Goal: Communication & Community: Share content

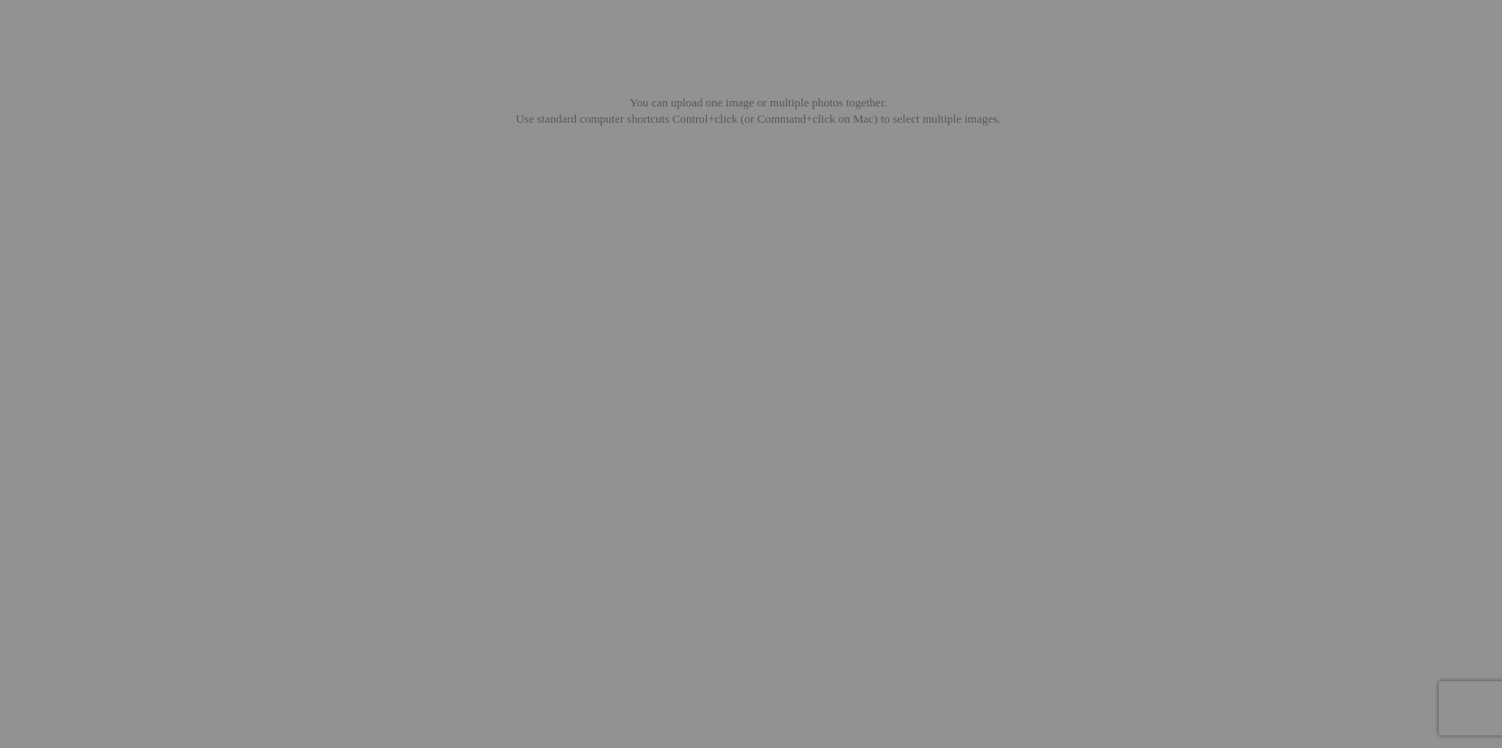
type input "Social Media"
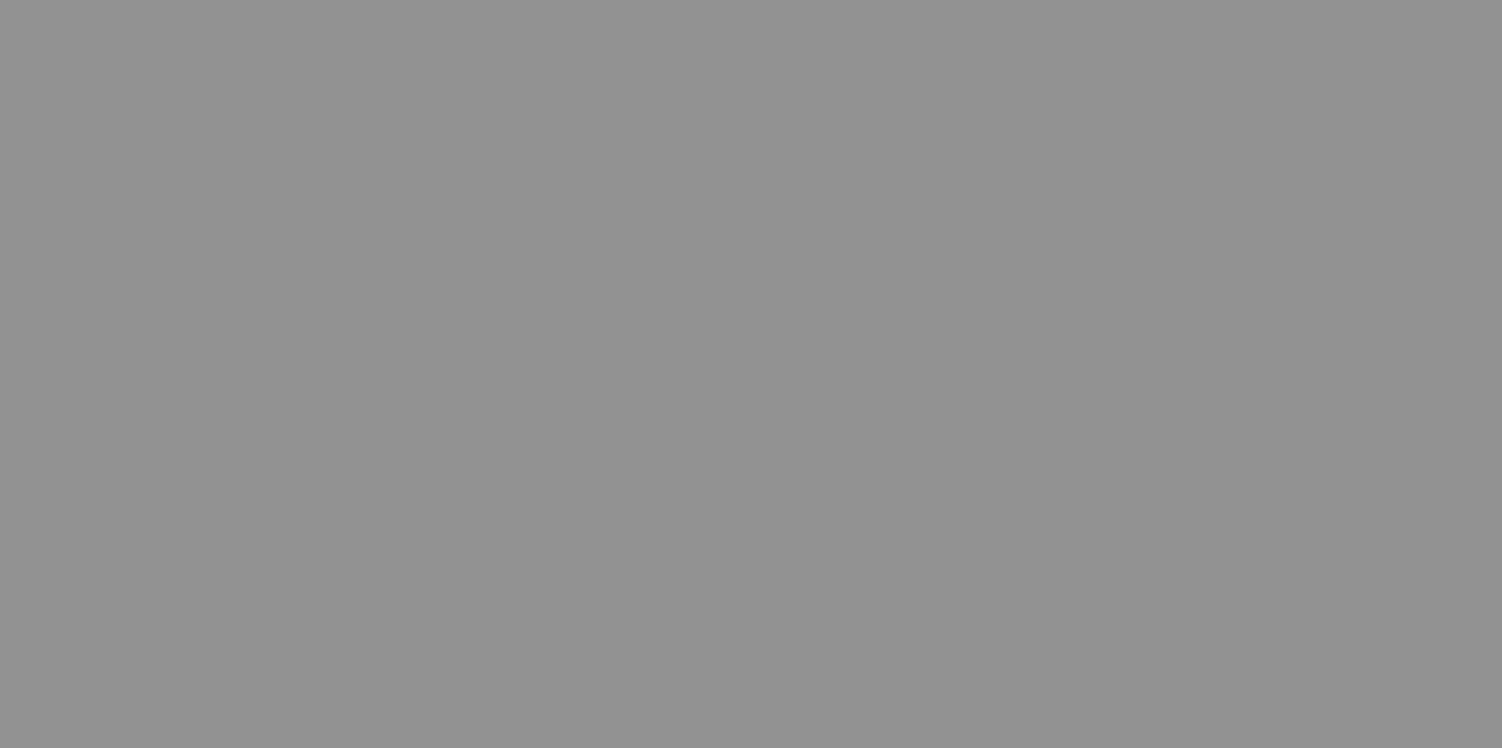
type input "High Resolution"
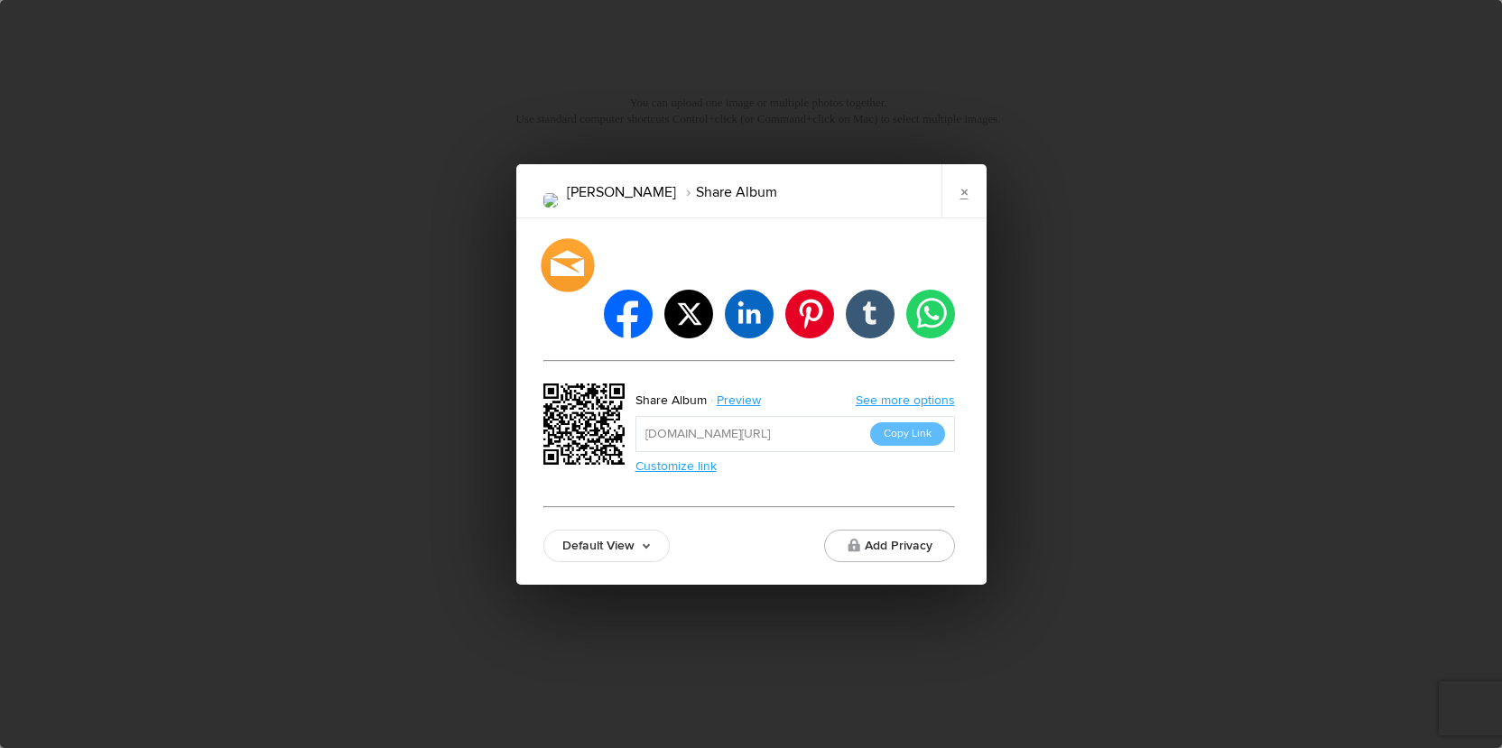
click at [581, 285] on div at bounding box center [567, 264] width 53 height 53
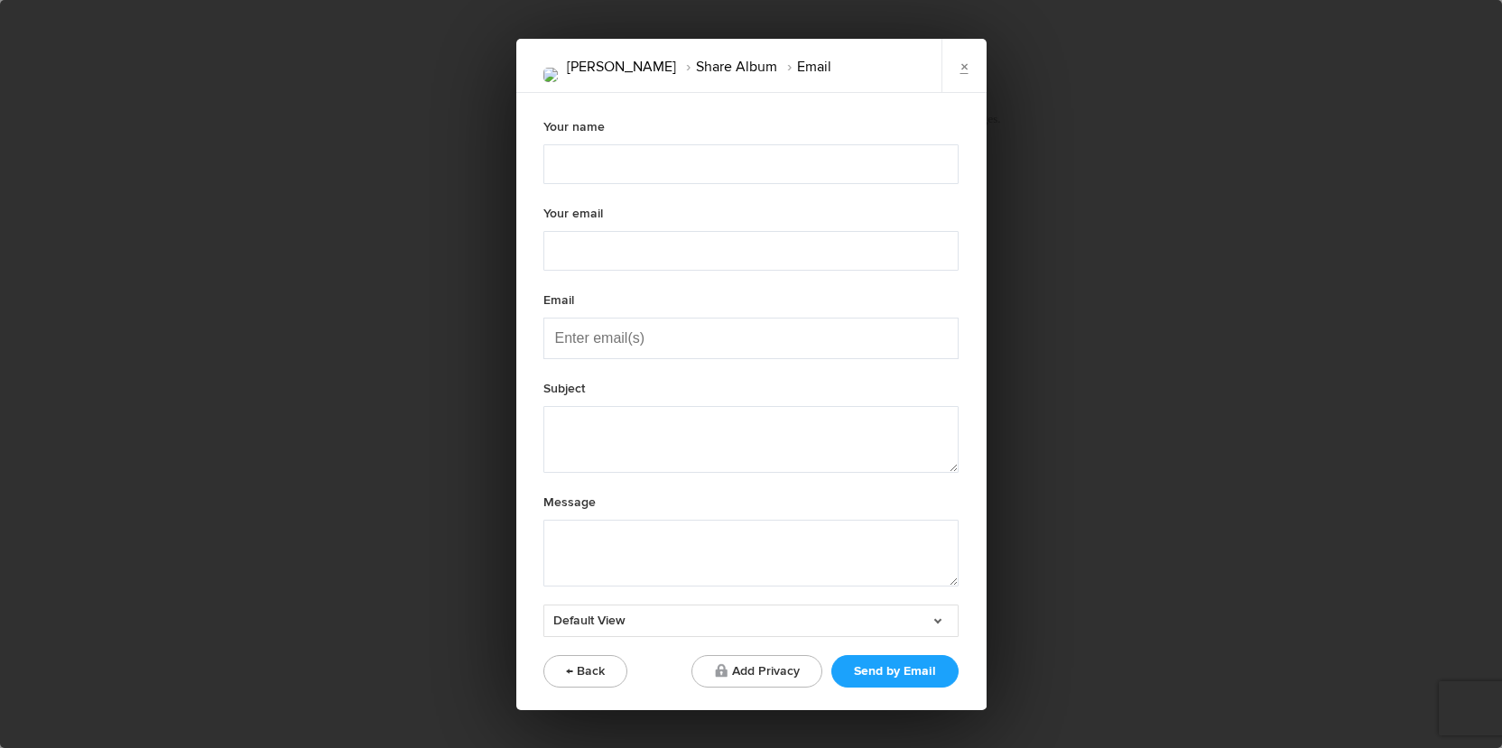
type textarea "Check out "Brittiany Austin" album!"
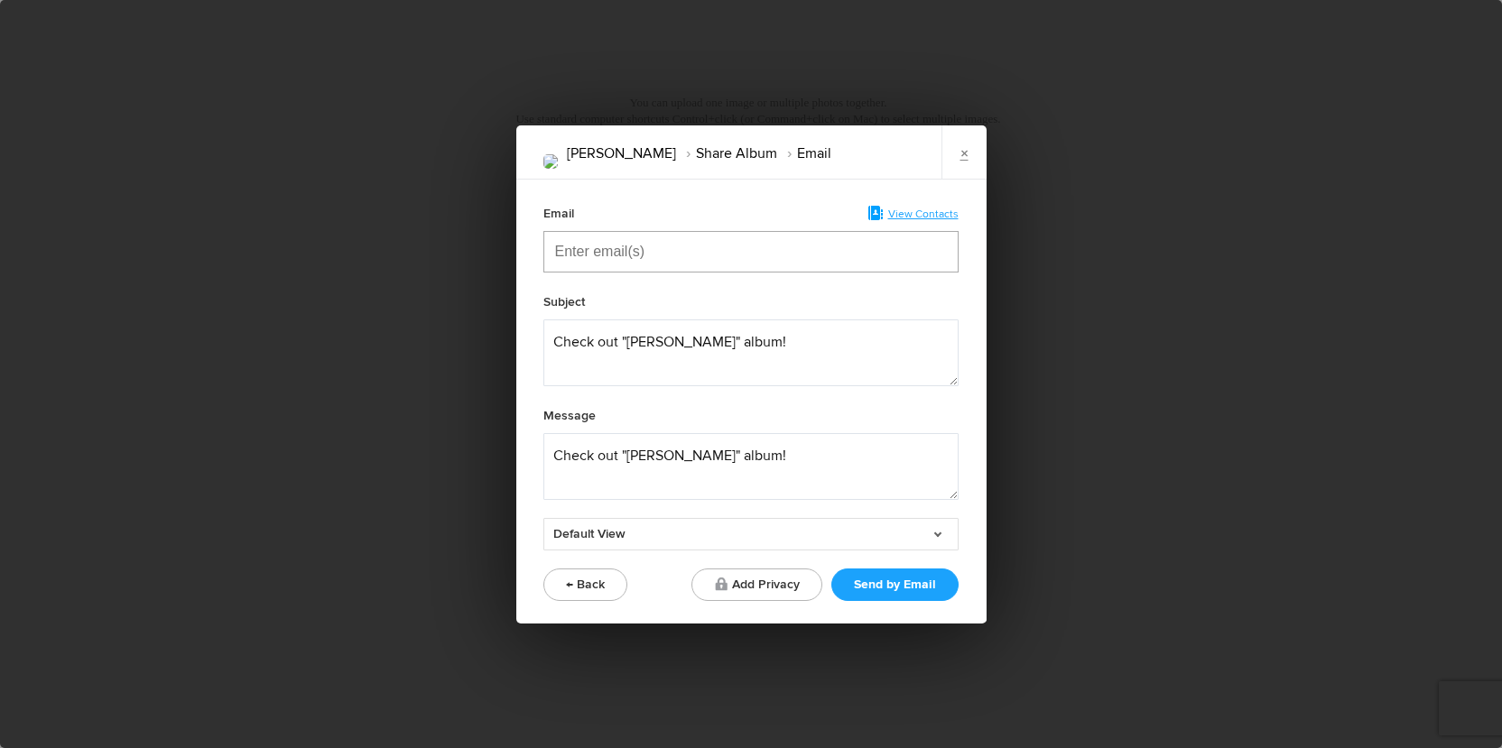
click at [678, 262] on input "Enter email(s)" at bounding box center [645, 252] width 181 height 40
paste input "Enter email(s)"
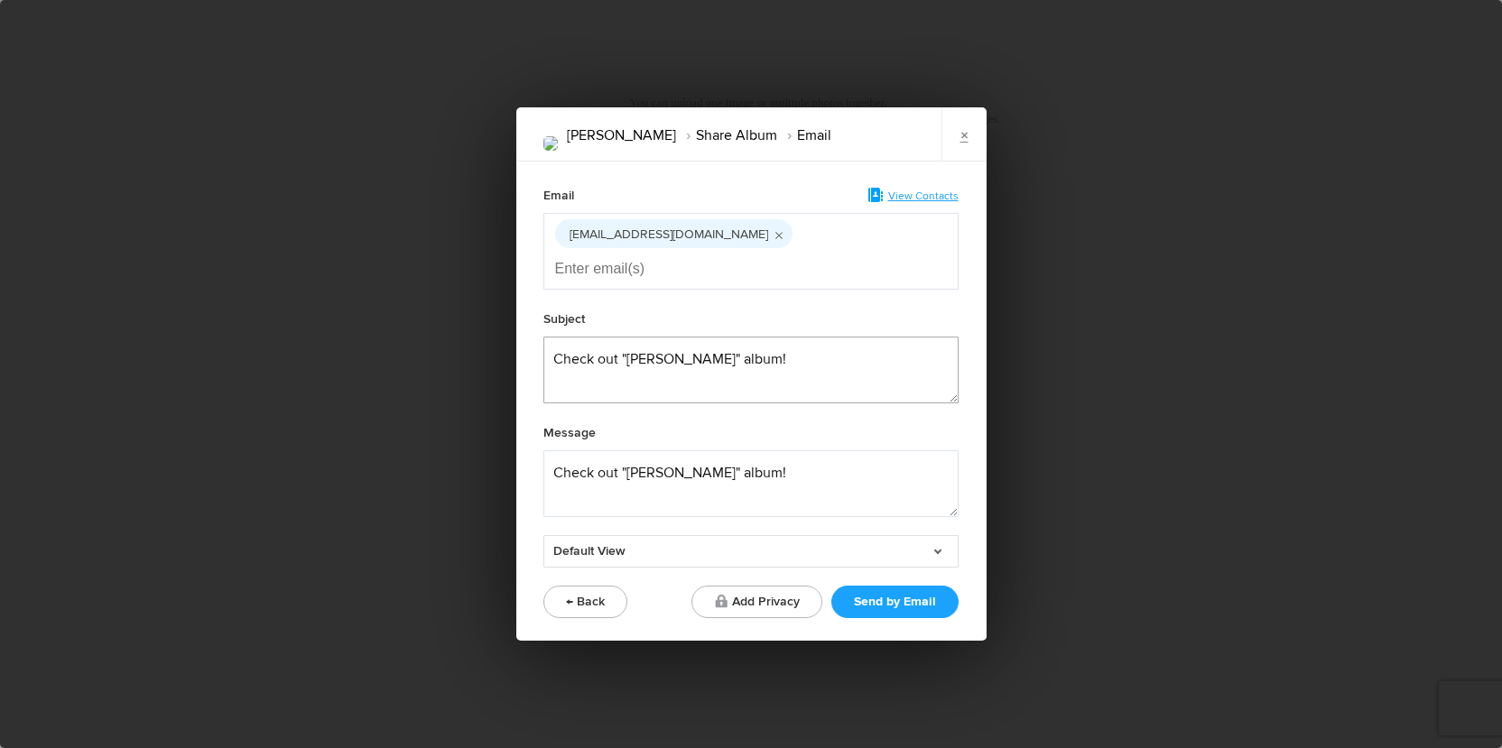
drag, startPoint x: 718, startPoint y: 339, endPoint x: 637, endPoint y: 339, distance: 81.2
click at [637, 339] on textarea at bounding box center [750, 370] width 415 height 67
type textarea "Check out your album!"
drag, startPoint x: 809, startPoint y: 447, endPoint x: 474, endPoint y: 448, distance: 334.9
click at [474, 448] on div "Brittiany Austin Share Album Email × Email View Contacts baustin0901@gmail.com …" at bounding box center [751, 374] width 1502 height 748
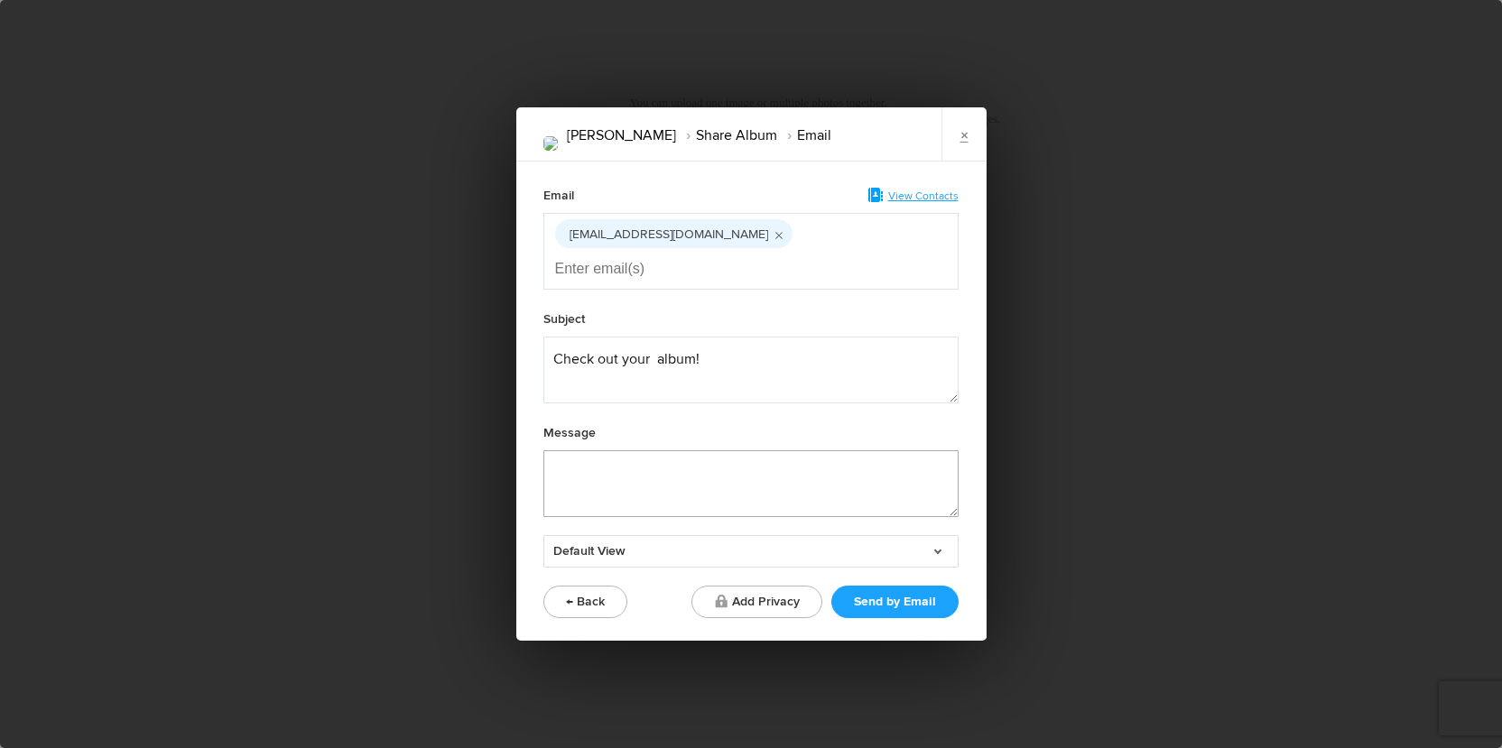
click at [677, 460] on textarea at bounding box center [750, 483] width 415 height 67
paste textarea "Hi!  Your gallery is ready to be viewed. There are 2 galleries. One has images …"
type textarea "Hi!  Your gallery is ready to be viewed. There are 2 galleries. One has images …"
click at [892, 586] on button "Send by Email" at bounding box center [894, 602] width 127 height 32
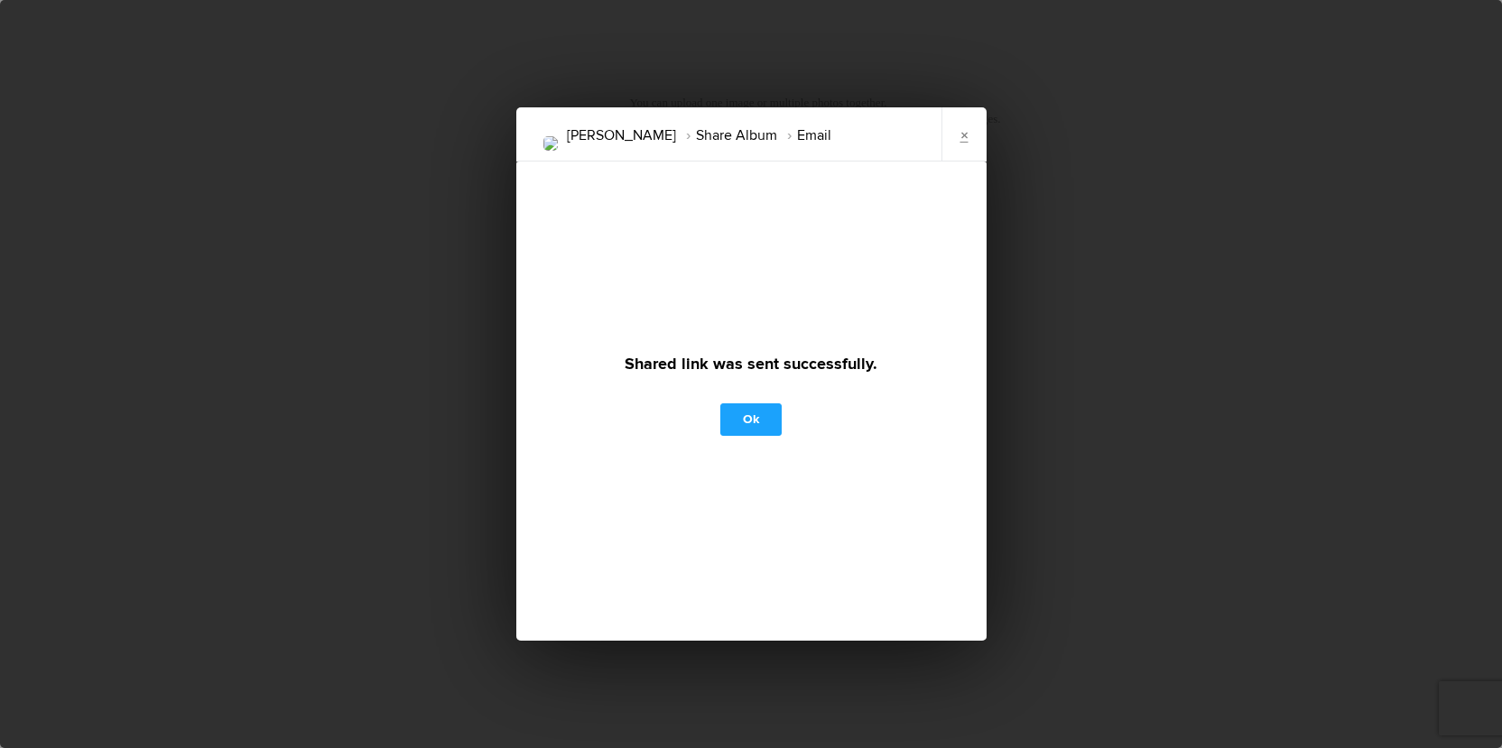
scroll to position [0, 0]
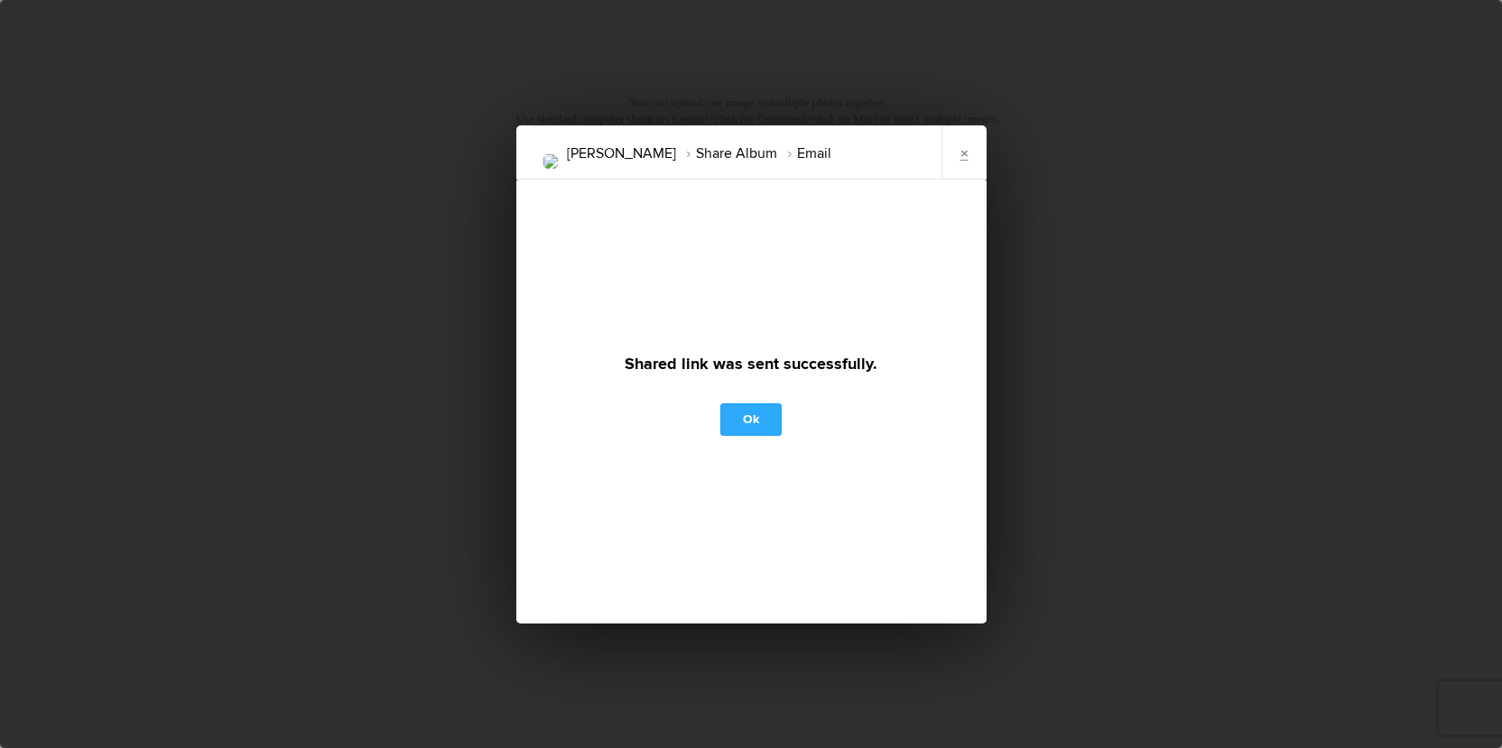
click at [746, 427] on link "Ok" at bounding box center [750, 419] width 61 height 32
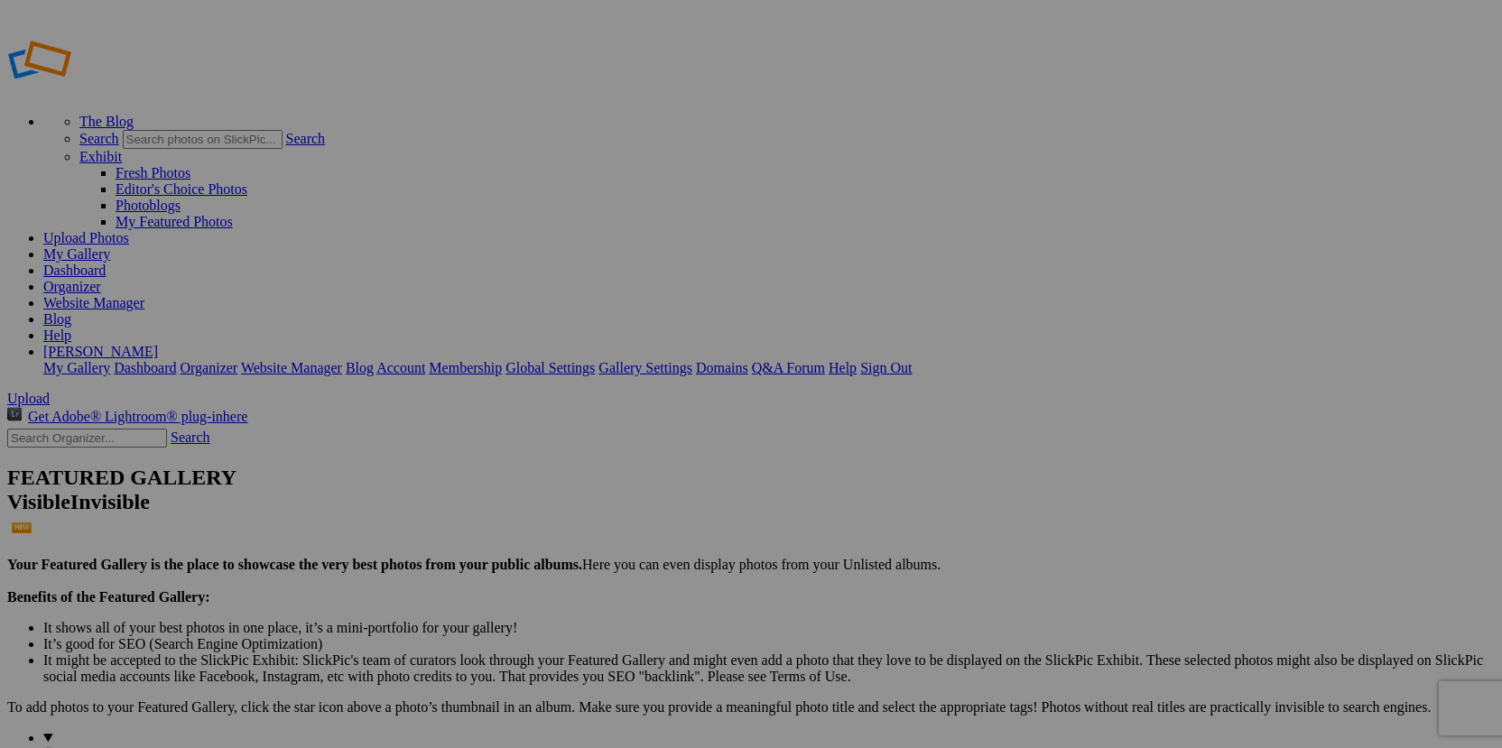
type input "[PERSON_NAME] Retirement Party"
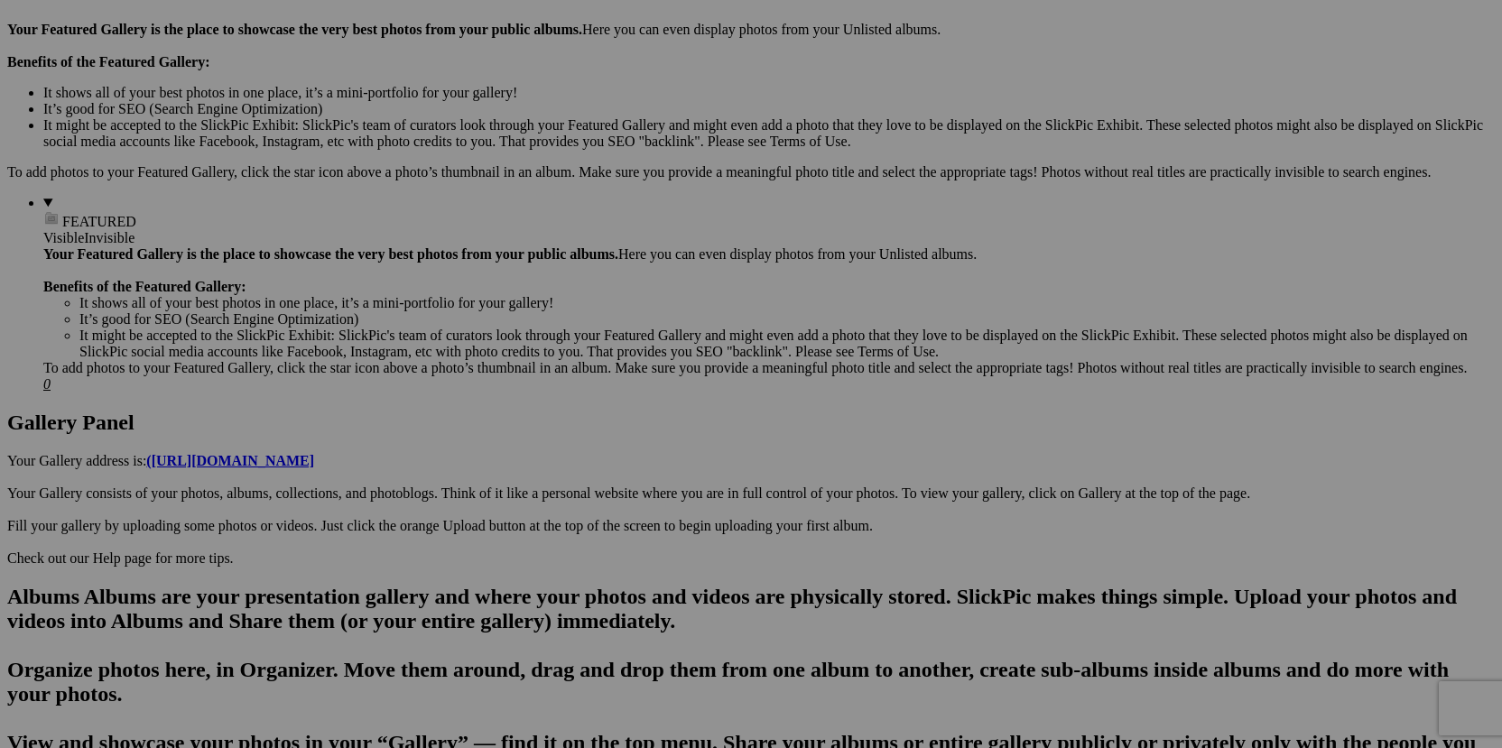
scroll to position [545, 0]
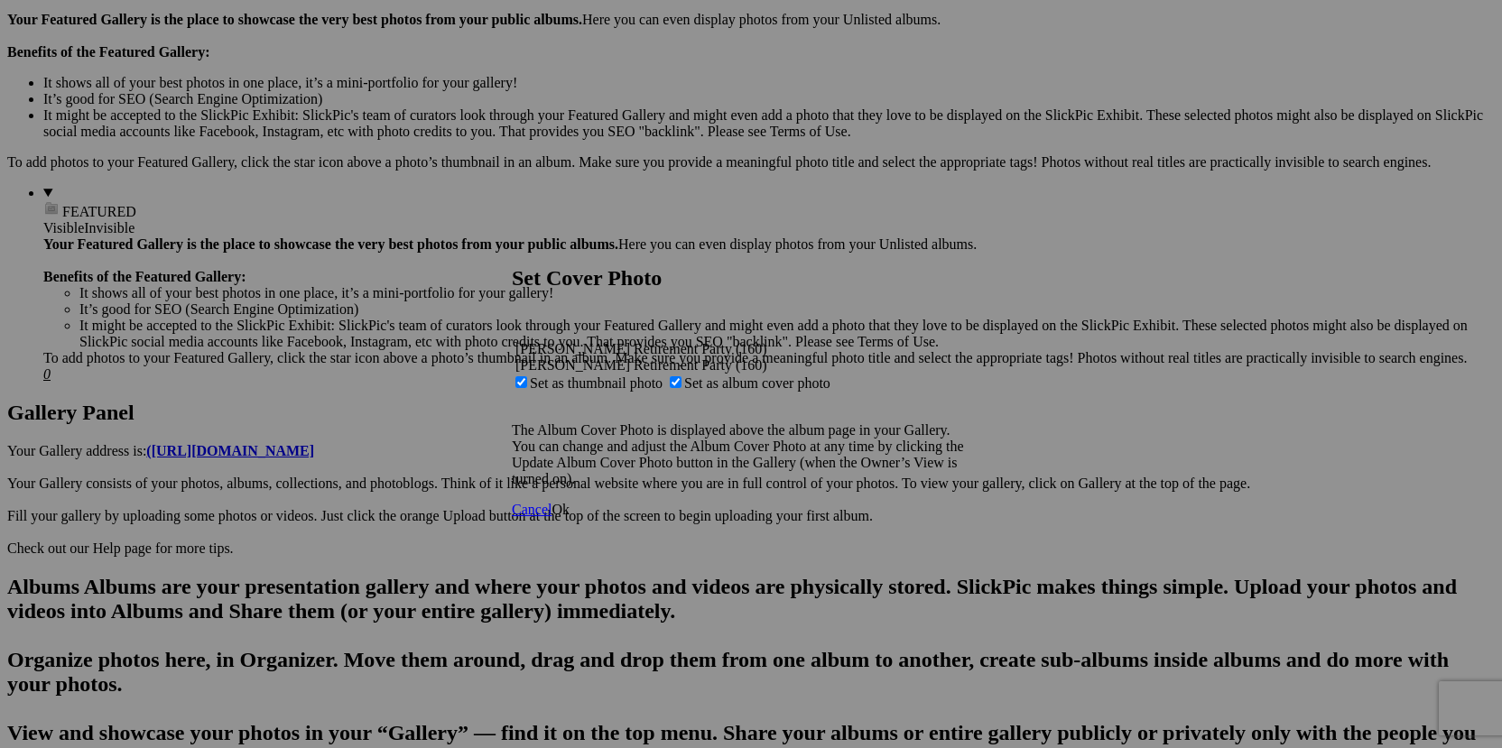
click at [570, 517] on span "Ok" at bounding box center [560, 509] width 18 height 15
